Goal: Task Accomplishment & Management: Manage account settings

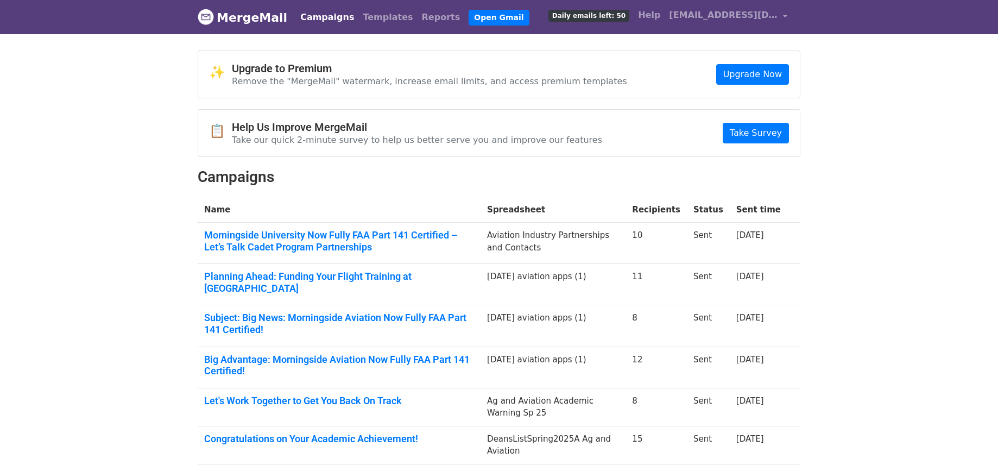
click at [329, 18] on link "Campaigns" at bounding box center [327, 18] width 62 height 22
click at [366, 15] on link "Templates" at bounding box center [387, 18] width 59 height 22
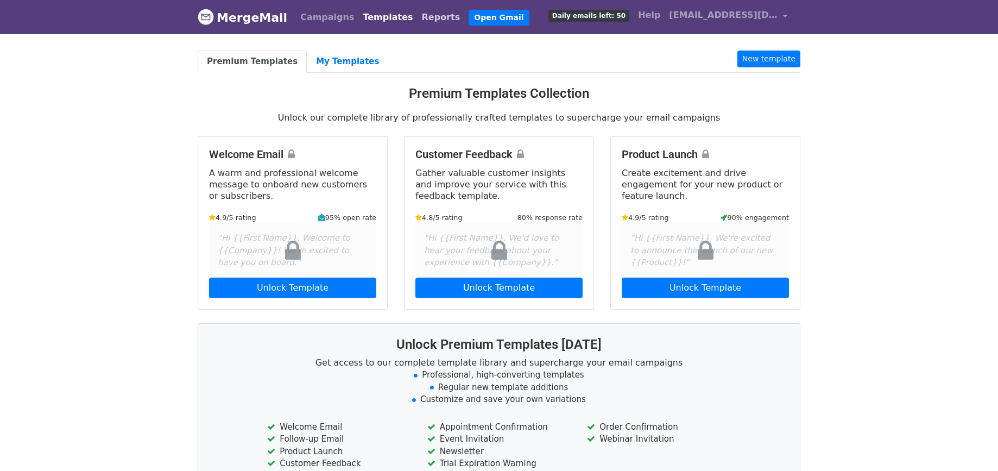
click at [423, 16] on link "Reports" at bounding box center [441, 18] width 47 height 22
click at [348, 62] on link "My Templates" at bounding box center [347, 62] width 81 height 22
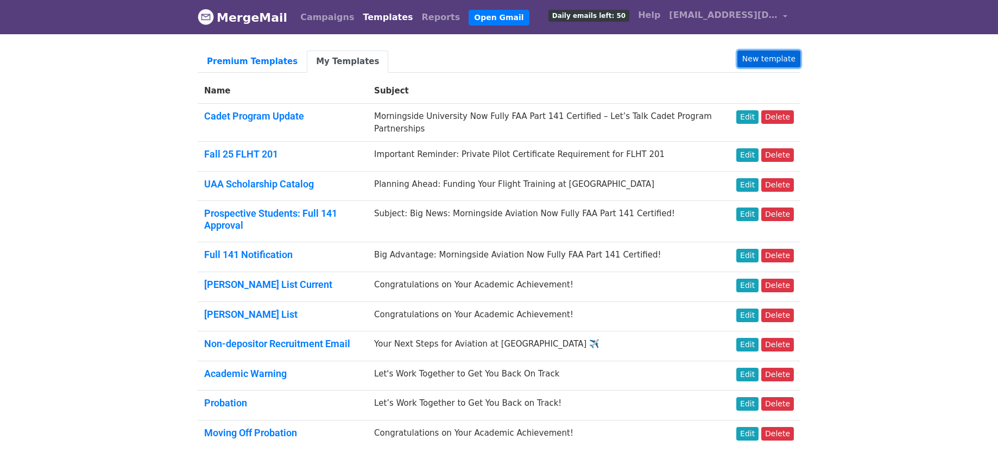
click at [763, 59] on link "New template" at bounding box center [769, 59] width 63 height 17
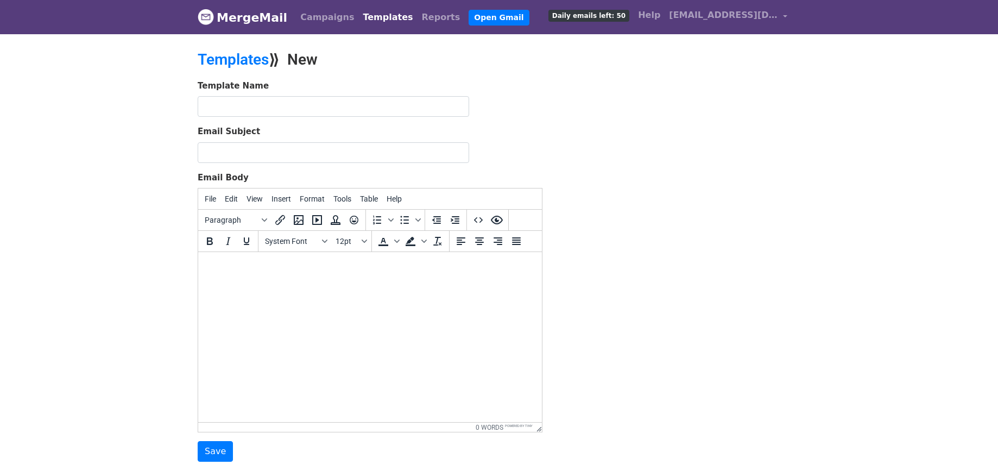
click at [236, 281] on html at bounding box center [370, 266] width 344 height 29
paste body "To enrich screen reader interactions, please activate Accessibility in Grammarl…"
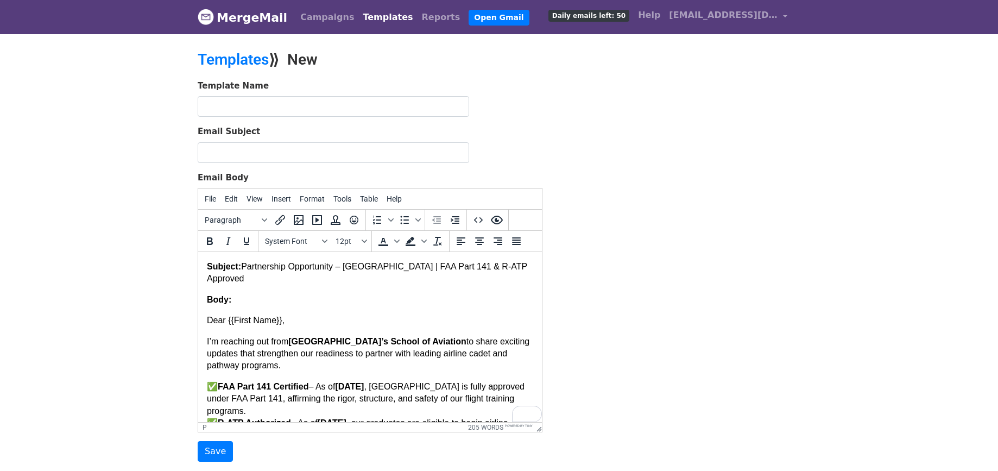
click at [256, 281] on p "Subject: Partnership Opportunity – Morningside University | FAA Part 141 & R-AT…" at bounding box center [370, 273] width 326 height 24
drag, startPoint x: 274, startPoint y: 281, endPoint x: 198, endPoint y: 268, distance: 77.2
click at [198, 268] on html "Subject: Partnership Opportunity – Morningside University | FAA Part 141 & R-AT…" at bounding box center [370, 441] width 344 height 379
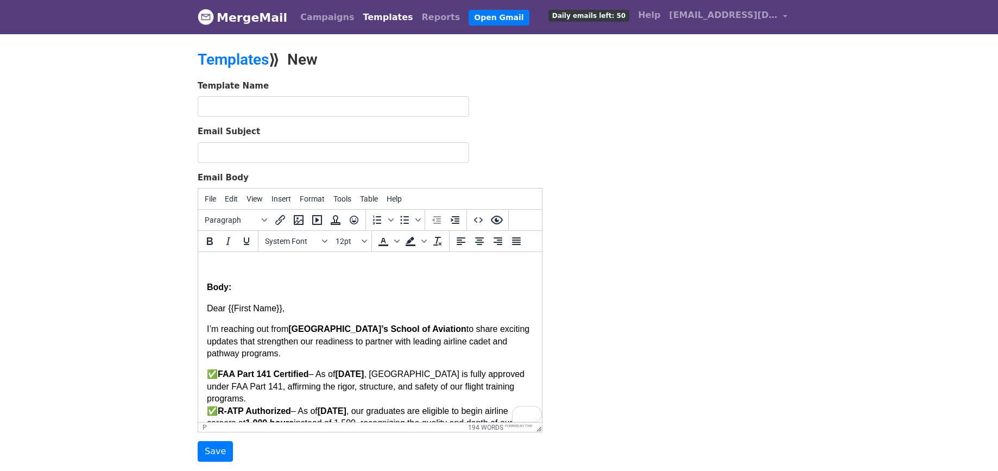
click at [247, 101] on input "text" at bounding box center [334, 106] width 272 height 21
click at [244, 108] on input "Subject: Partnership Opportunity – Morningside University | FAA Part 141 & R-AT…" at bounding box center [334, 106] width 272 height 21
drag, startPoint x: 330, startPoint y: 105, endPoint x: 205, endPoint y: 106, distance: 124.9
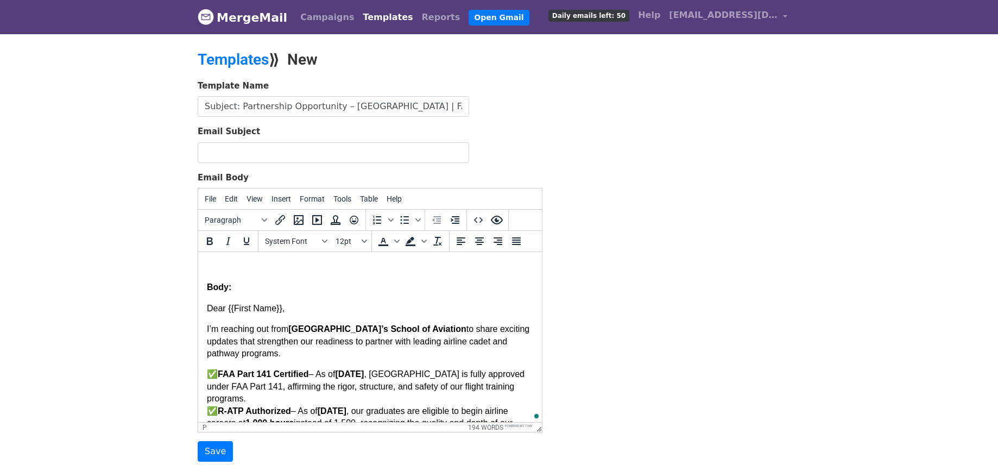
click at [205, 106] on input "Subject: Partnership Opportunity – Morningside University | FAA Part 141 & R-AT…" at bounding box center [334, 106] width 272 height 21
drag, startPoint x: 204, startPoint y: 105, endPoint x: 547, endPoint y: 116, distance: 342.9
click at [547, 116] on div "Template Name Cadet Program Update – Morningside University | FAA Part 141 & R-…" at bounding box center [370, 271] width 361 height 382
type input "Cadet Program Update – Morningside University | FAA Part 141 & R-ATP Approved"
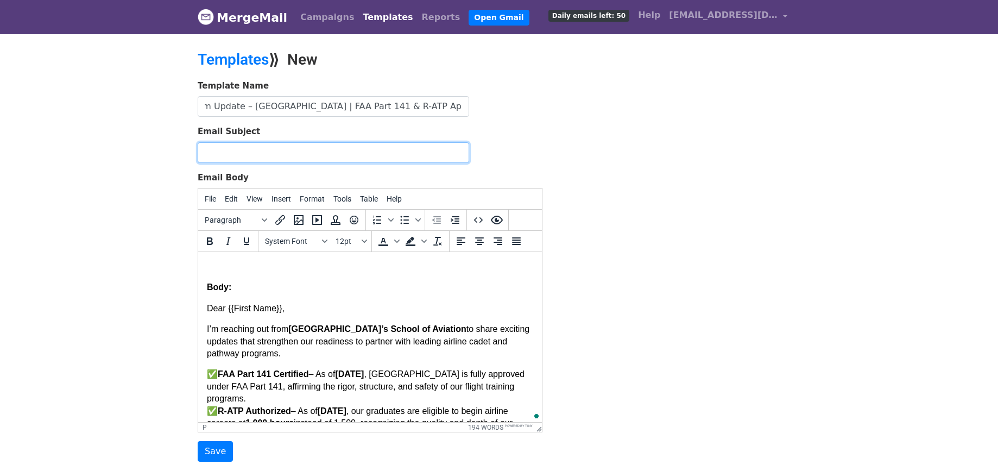
scroll to position [0, 0]
click at [223, 152] on input "Email Subject" at bounding box center [334, 152] width 272 height 21
paste input "Cadet Program Update – Morningside University | FAA Part 141 & R-ATP Approved"
type input "Cadet Program Update – Morningside University | FAA Part 141 & R-ATP Approved"
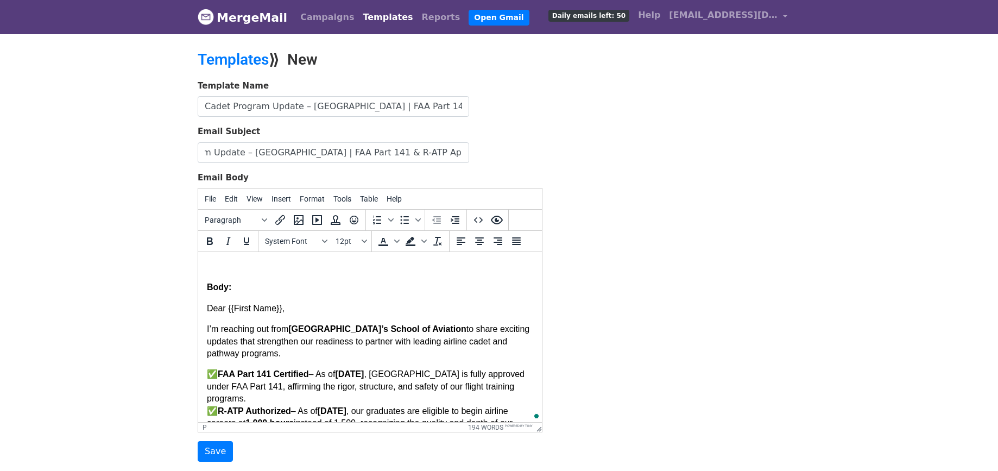
scroll to position [0, 0]
drag, startPoint x: 208, startPoint y: 308, endPoint x: 196, endPoint y: 260, distance: 49.8
click at [198, 260] on html "Body: Dear {{First Name}}, I’m reaching out from Morningside University’s Schoo…" at bounding box center [370, 435] width 344 height 367
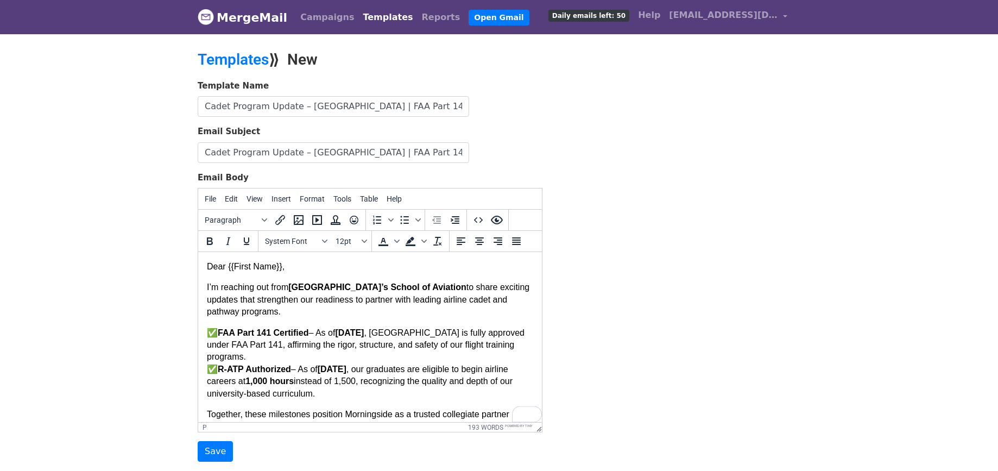
click at [333, 265] on p "Dear {{First Name}}," at bounding box center [370, 267] width 326 height 12
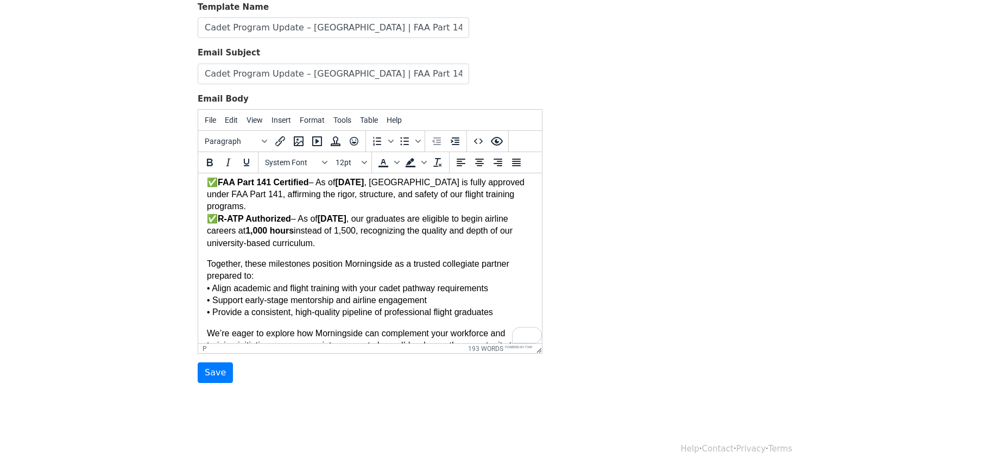
scroll to position [46, 0]
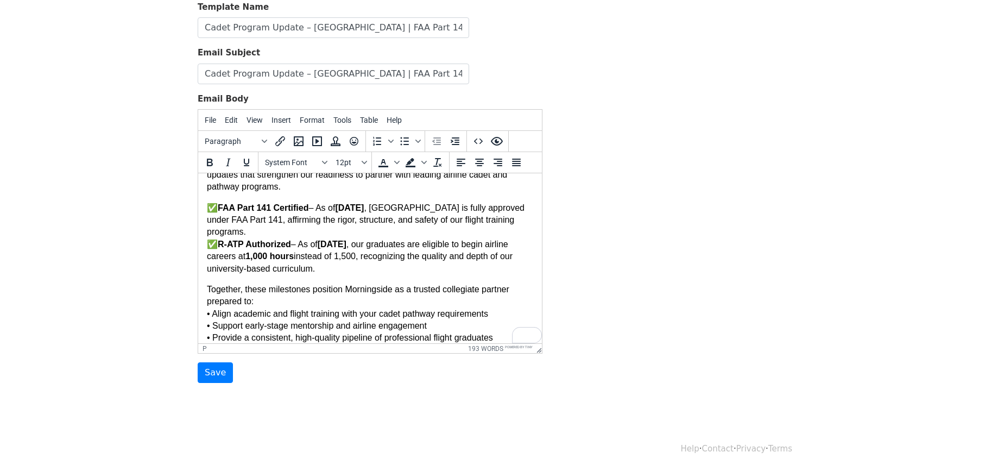
click at [221, 242] on p "✅ FAA Part 141 Certified – As of May 20, 2025 , Morningside University is fully…" at bounding box center [370, 238] width 326 height 73
click at [223, 209] on strong "FAA Part 141 Certified" at bounding box center [263, 207] width 91 height 9
drag, startPoint x: 373, startPoint y: 267, endPoint x: 308, endPoint y: 212, distance: 84.4
click at [308, 212] on p "FAA Part 141 Certified – As of May 20, 2025 , Morningside University is fully a…" at bounding box center [370, 238] width 326 height 73
click at [216, 165] on icon "Bold" at bounding box center [209, 162] width 13 height 13
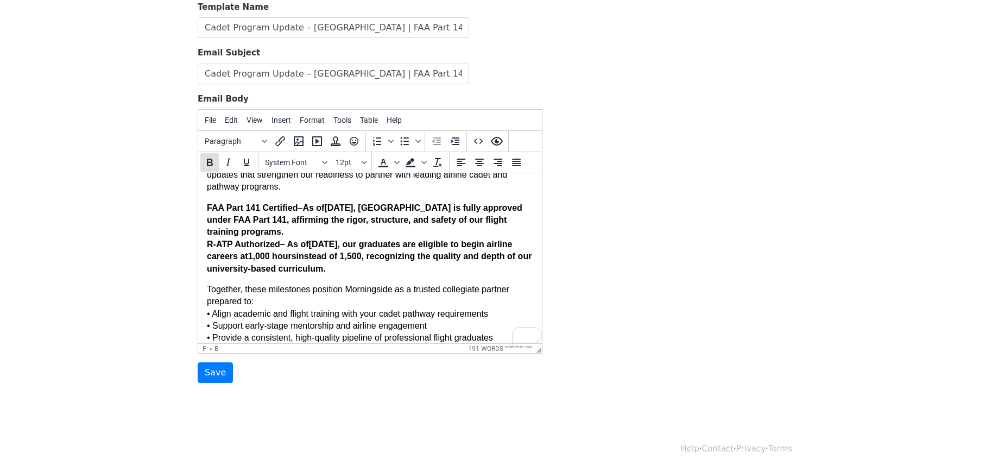
click at [216, 165] on icon "Bold" at bounding box center [209, 162] width 13 height 13
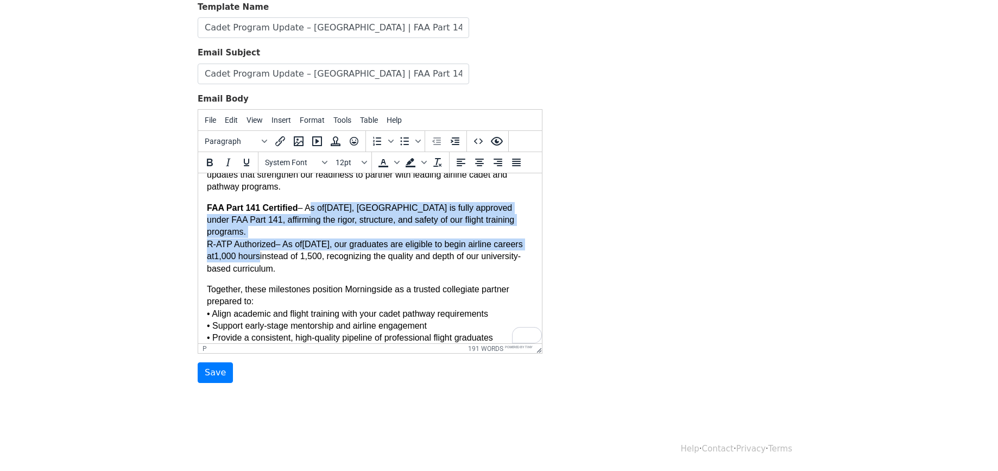
click at [361, 273] on p "FAA Part 141 Certified – As of May 20, 2025 , Morningside University is fully a…" at bounding box center [370, 238] width 326 height 73
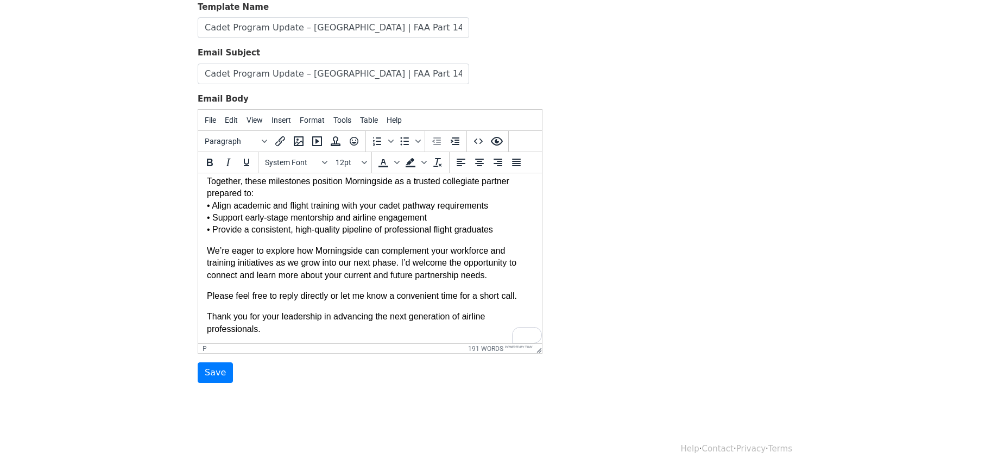
scroll to position [155, 0]
click at [267, 326] on p "Thank you for your leadership in advancing the next generation of airline profe…" at bounding box center [370, 322] width 326 height 24
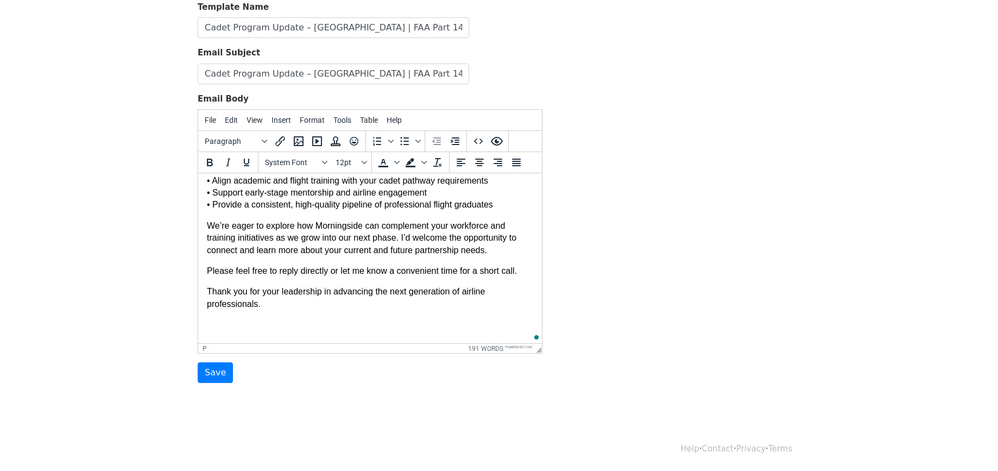
scroll to position [332, 0]
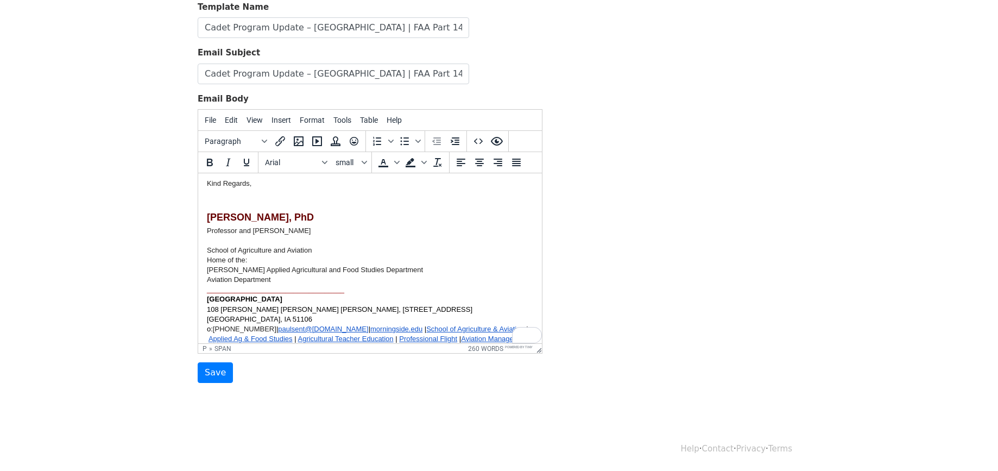
click at [440, 228] on p "Thomas H. Paulsen, PhD Professor and Dean" at bounding box center [370, 224] width 326 height 26
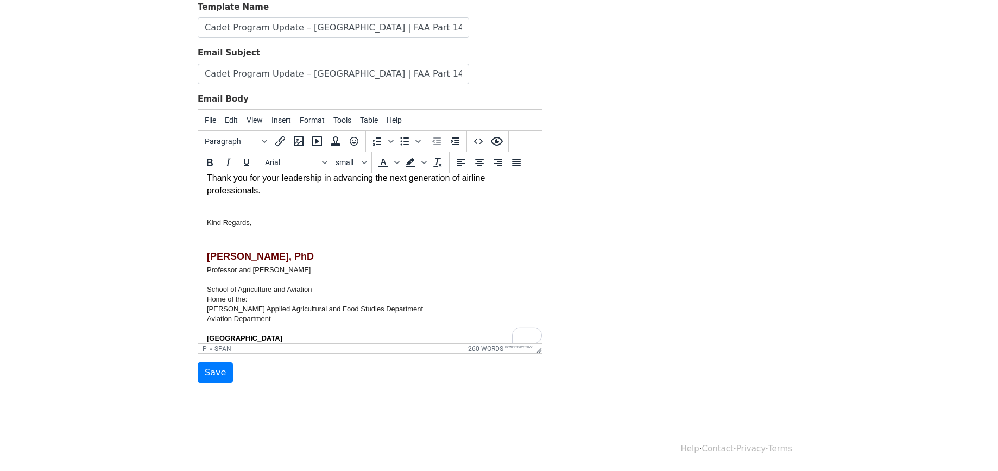
scroll to position [0, 0]
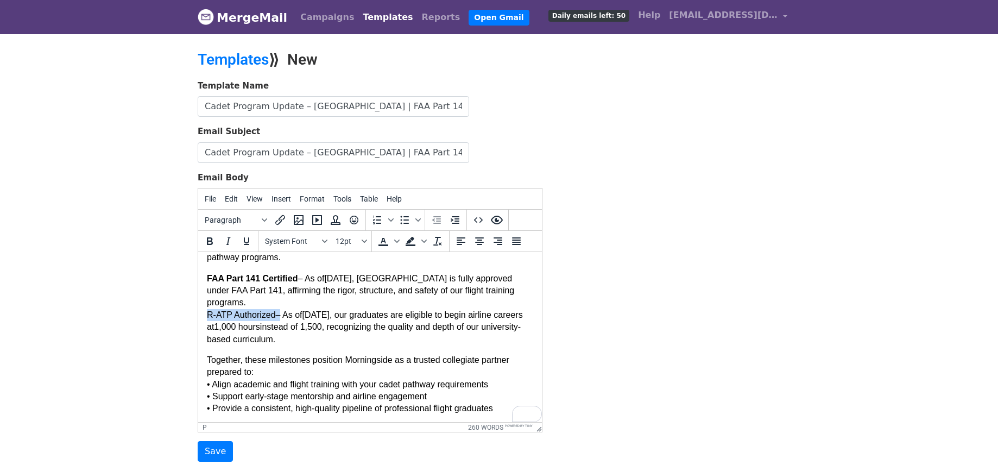
drag, startPoint x: 276, startPoint y: 315, endPoint x: 206, endPoint y: 316, distance: 70.1
click at [206, 316] on html "Dear {{First Name}}, I’m reaching out from Morningside University’s School of A…" at bounding box center [370, 453] width 344 height 511
click at [215, 241] on icon "Bold" at bounding box center [209, 241] width 13 height 13
click at [341, 300] on p "FAA Part 141 Certified – As of May 20, 2025 , Morningside University is fully a…" at bounding box center [370, 309] width 326 height 73
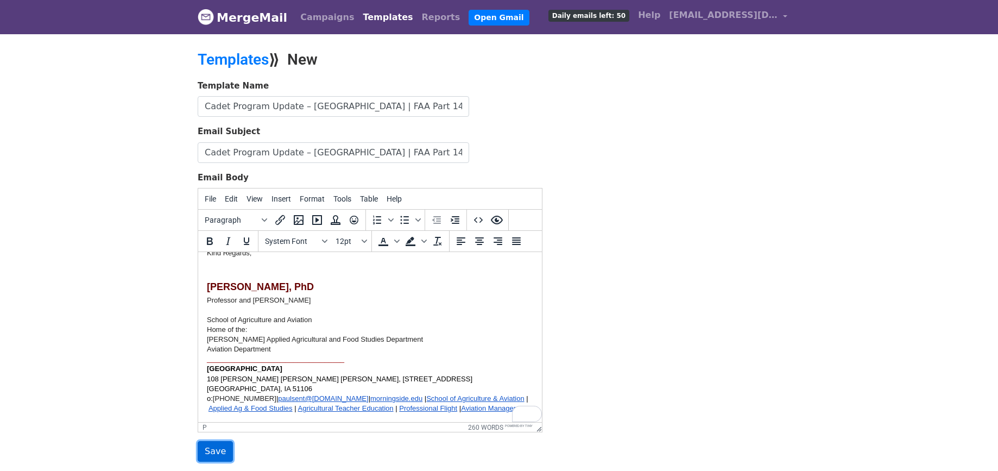
click at [205, 456] on input "Save" at bounding box center [215, 451] width 35 height 21
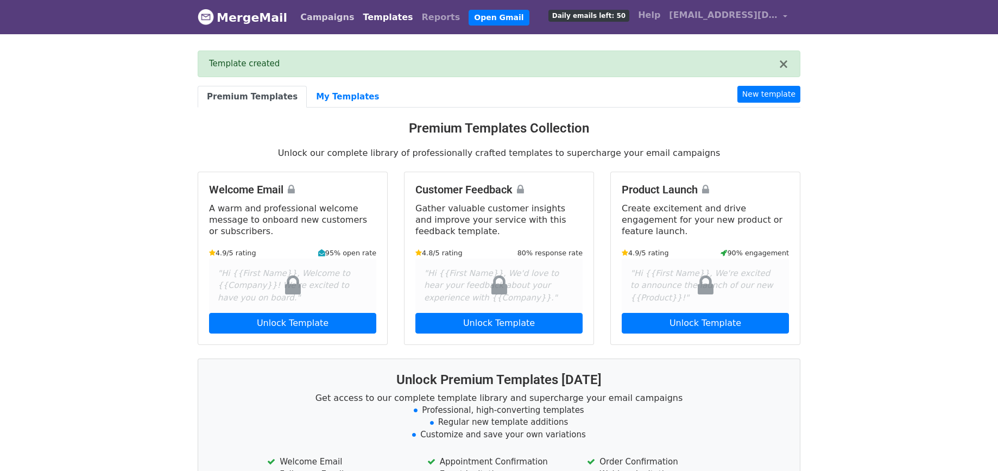
click at [317, 15] on link "Campaigns" at bounding box center [327, 18] width 62 height 22
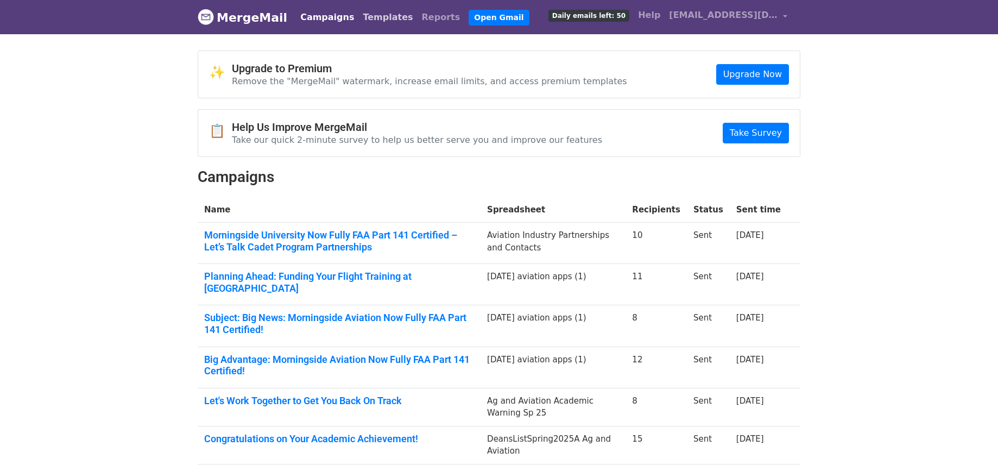
click at [361, 18] on link "Templates" at bounding box center [387, 18] width 59 height 22
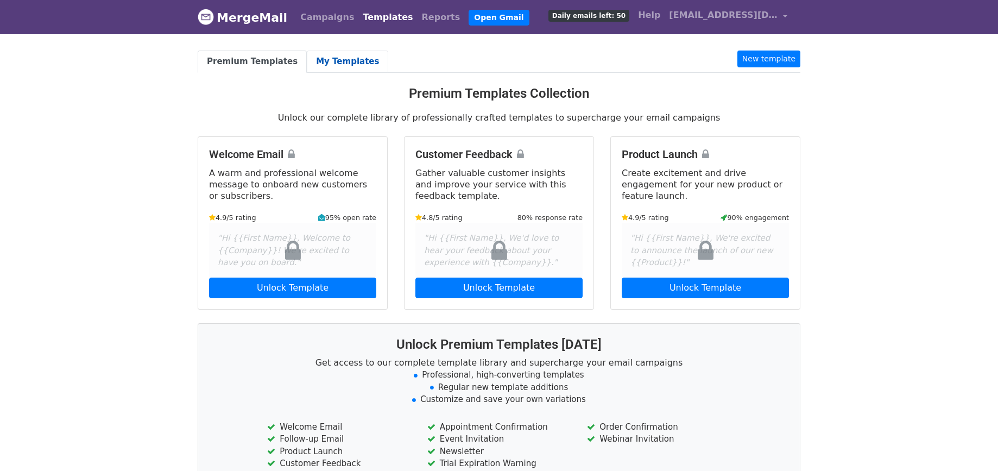
click at [334, 64] on link "My Templates" at bounding box center [347, 62] width 81 height 22
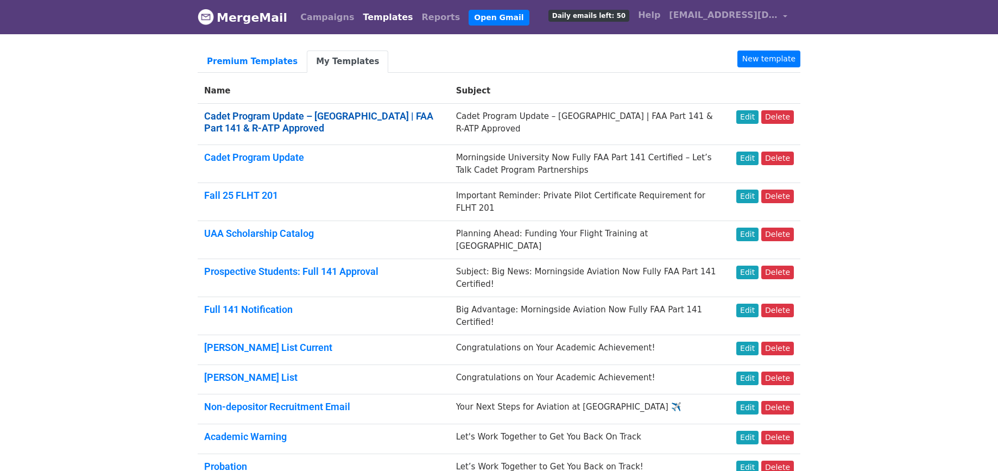
click at [364, 117] on link "Cadet Program Update – [GEOGRAPHIC_DATA] | FAA Part 141 & R-ATP Approved" at bounding box center [318, 121] width 229 height 23
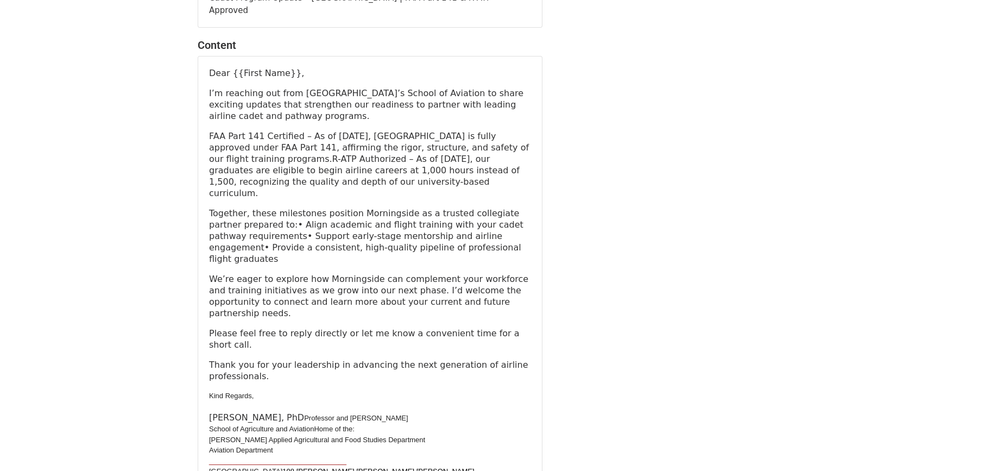
scroll to position [214, 0]
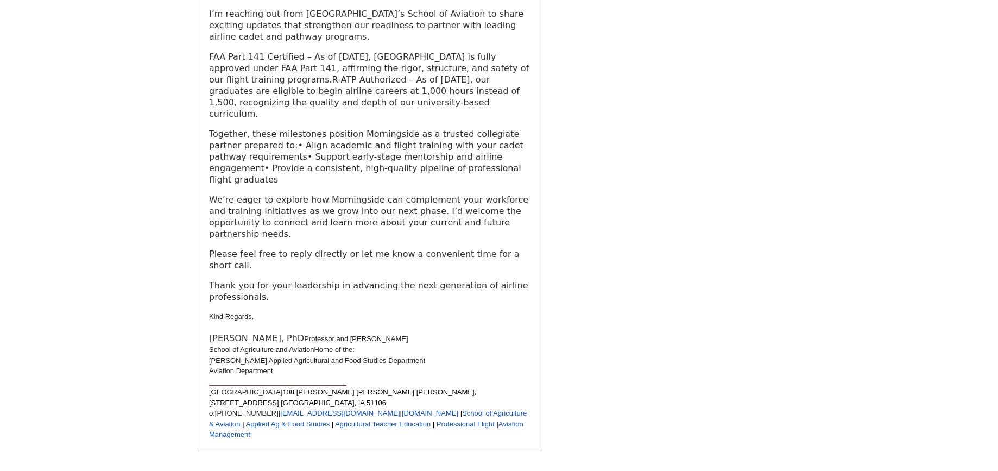
click at [304, 335] on span "Professor and Dean" at bounding box center [356, 339] width 104 height 8
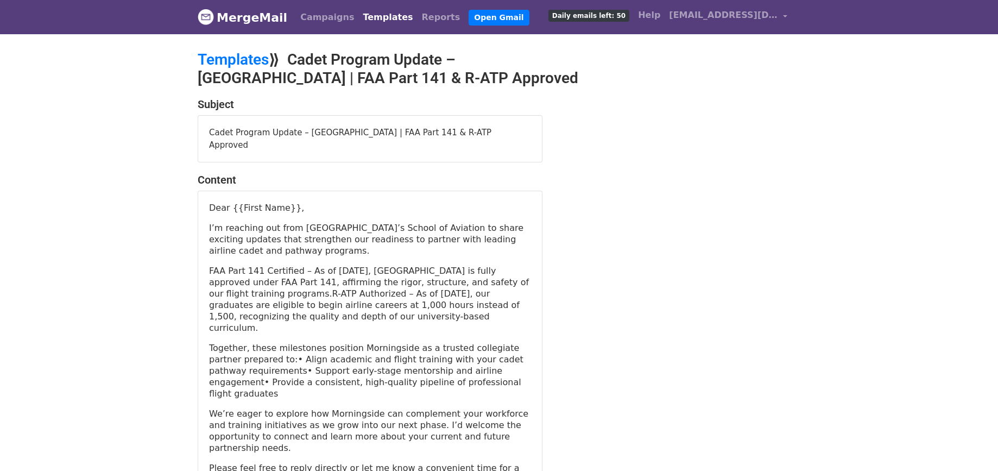
click at [366, 20] on link "Templates" at bounding box center [387, 18] width 59 height 22
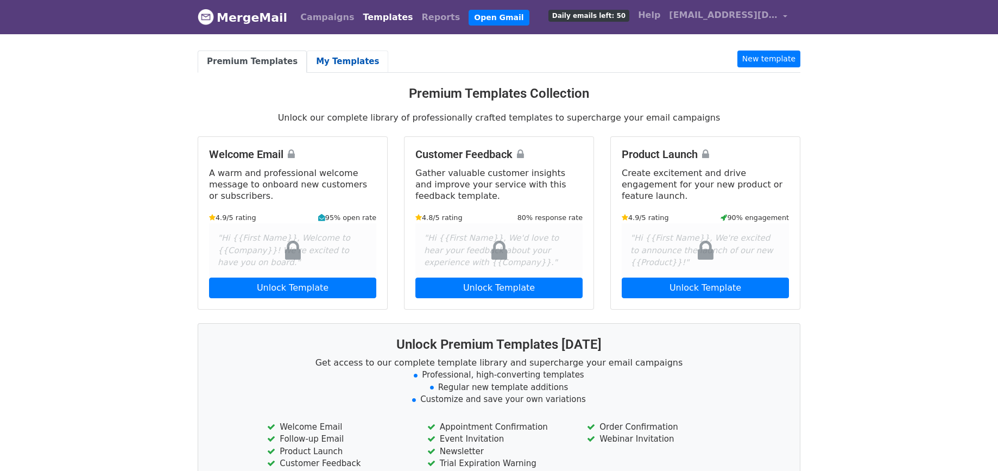
click at [323, 62] on link "My Templates" at bounding box center [347, 62] width 81 height 22
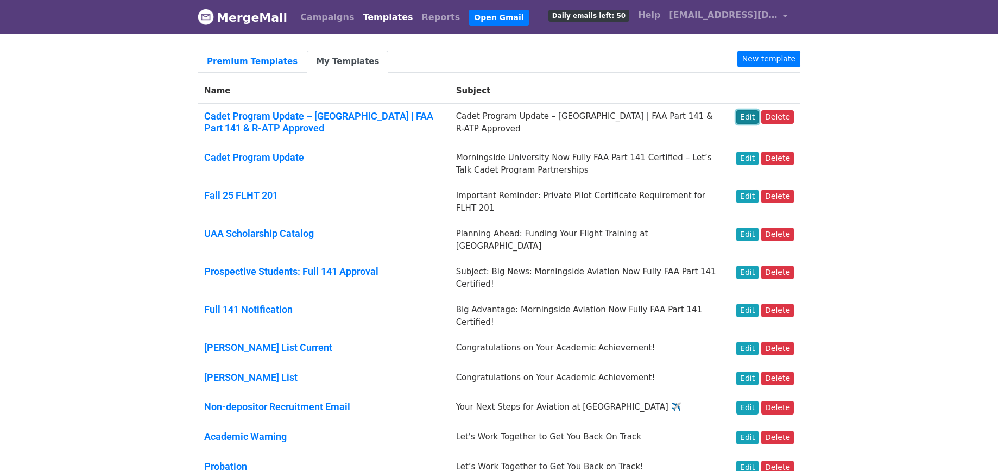
click at [751, 117] on link "Edit" at bounding box center [748, 117] width 22 height 14
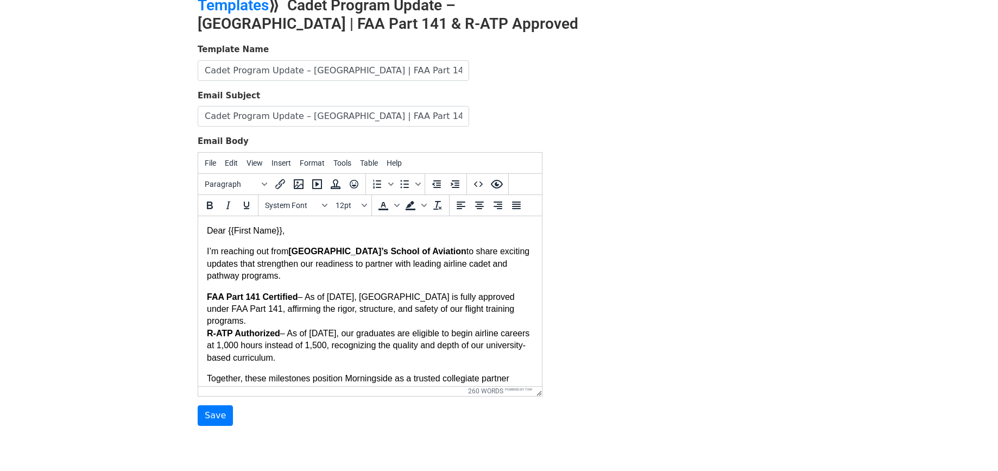
click at [194, 422] on div "Template Name Cadet Program Update – Morningside University | FAA Part 141 & R-…" at bounding box center [370, 234] width 361 height 382
click at [209, 414] on input "Save" at bounding box center [215, 415] width 35 height 21
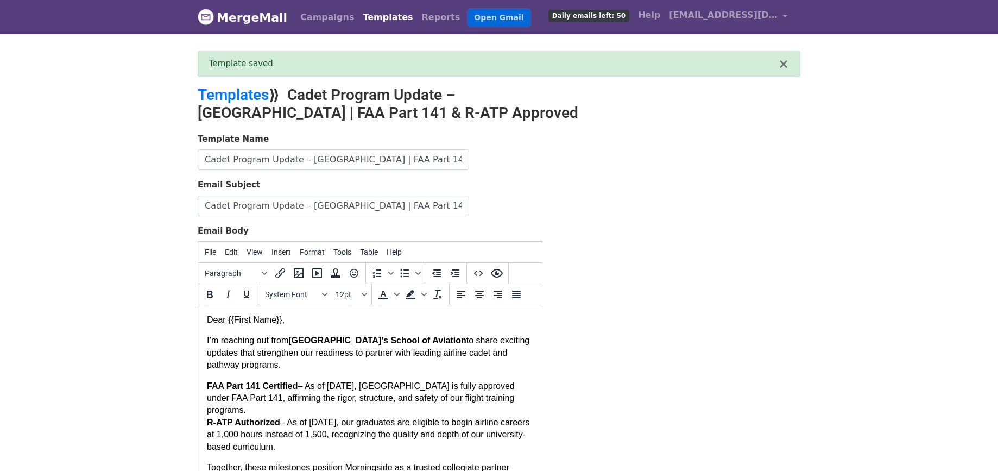
click at [476, 19] on link "Open Gmail" at bounding box center [499, 18] width 60 height 16
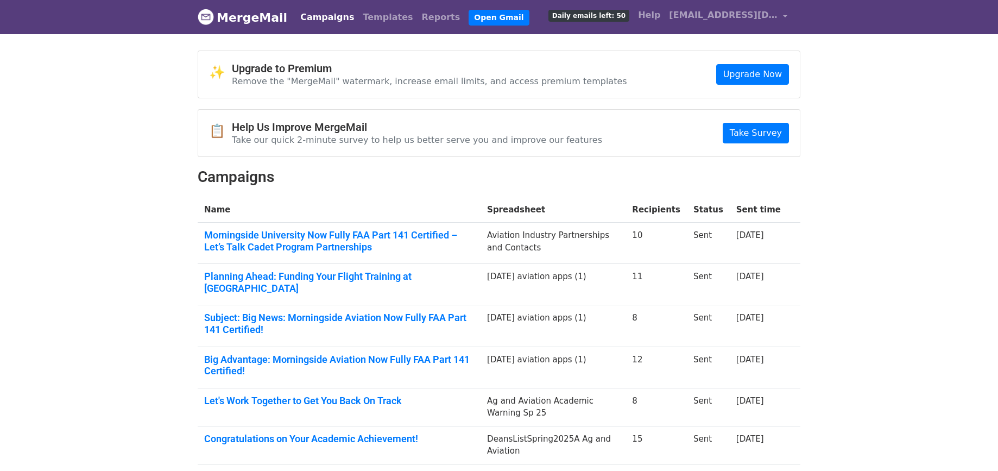
click at [332, 17] on link "Campaigns" at bounding box center [327, 18] width 62 height 22
click at [748, 77] on link "Upgrade Now" at bounding box center [752, 74] width 73 height 21
click at [652, 12] on link "Help" at bounding box center [649, 15] width 31 height 22
click at [859, 194] on body "MergeMail Campaigns Templates Reports Open Gmail Daily emails left: 50 Help pau…" at bounding box center [499, 333] width 998 height 666
click at [325, 19] on link "Campaigns" at bounding box center [327, 18] width 62 height 22
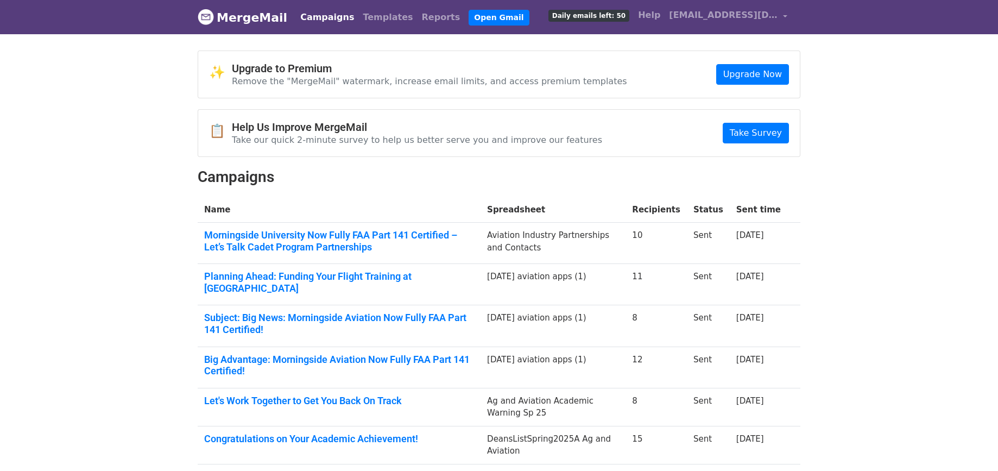
click at [207, 16] on img at bounding box center [206, 17] width 16 height 16
click at [251, 17] on link "MergeMail" at bounding box center [243, 17] width 90 height 23
click at [358, 17] on link "Templates" at bounding box center [387, 18] width 59 height 22
